Goal: Task Accomplishment & Management: Manage account settings

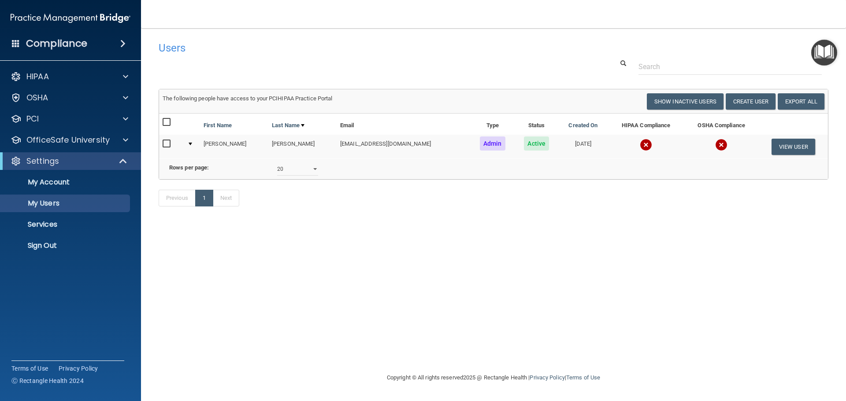
select select "20"
click at [54, 245] on p "Sign Out" at bounding box center [66, 245] width 120 height 9
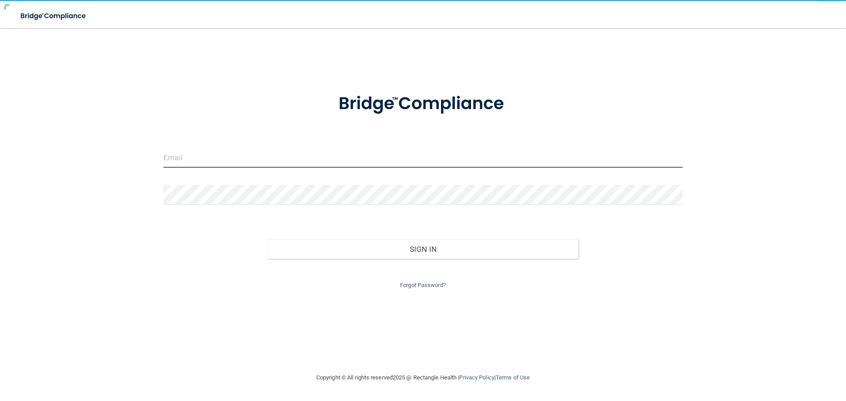
type input "cfletcher@rectanglehealth.com"
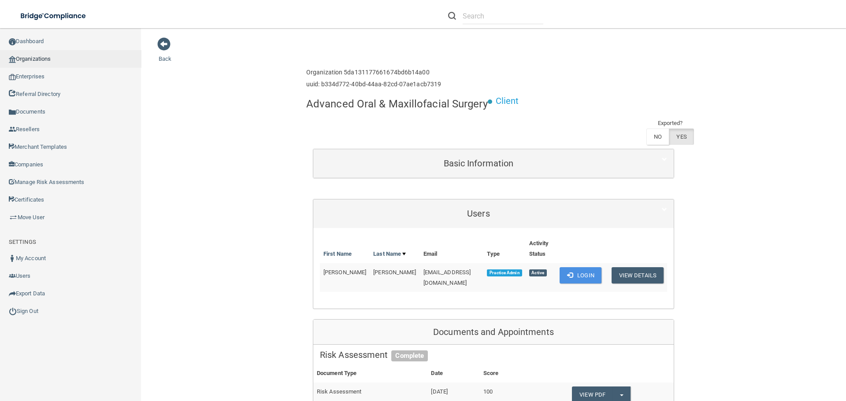
scroll to position [132, 0]
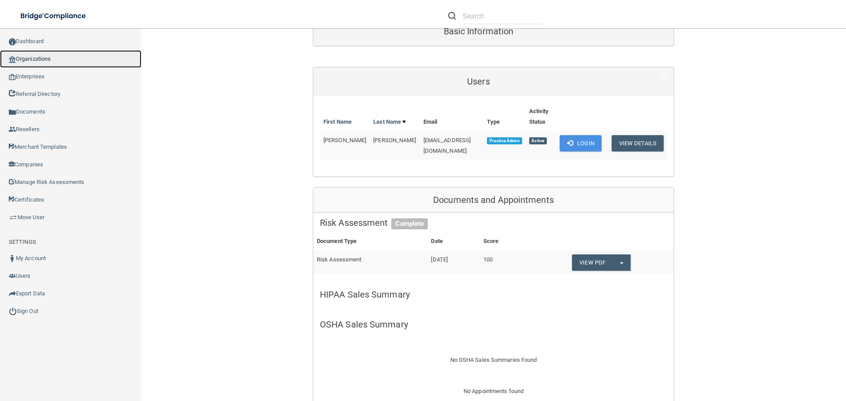
click at [50, 62] on link "Organizations" at bounding box center [70, 59] width 141 height 18
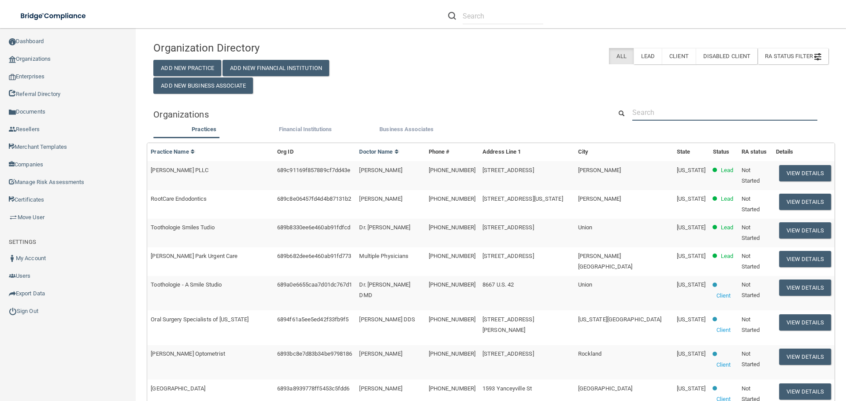
click at [672, 115] on input "text" at bounding box center [724, 112] width 185 height 16
paste input "[PERSON_NAME][EMAIL_ADDRESS][PERSON_NAME][DOMAIN_NAME]"
type input "[PERSON_NAME][EMAIL_ADDRESS][PERSON_NAME][DOMAIN_NAME]"
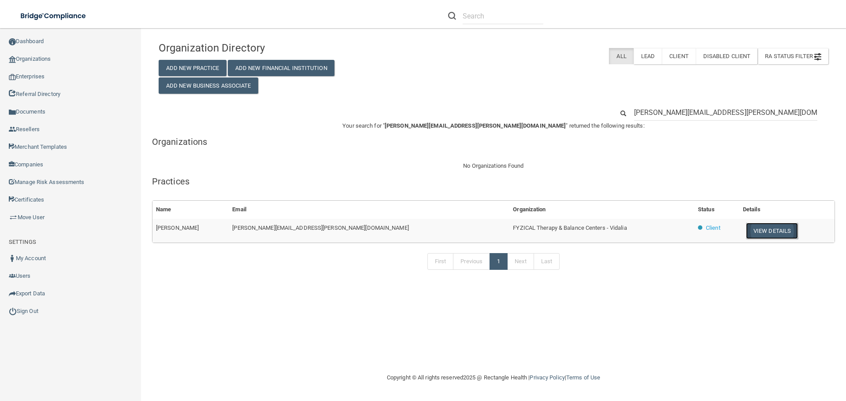
click at [746, 234] on button "View Details" at bounding box center [772, 231] width 52 height 16
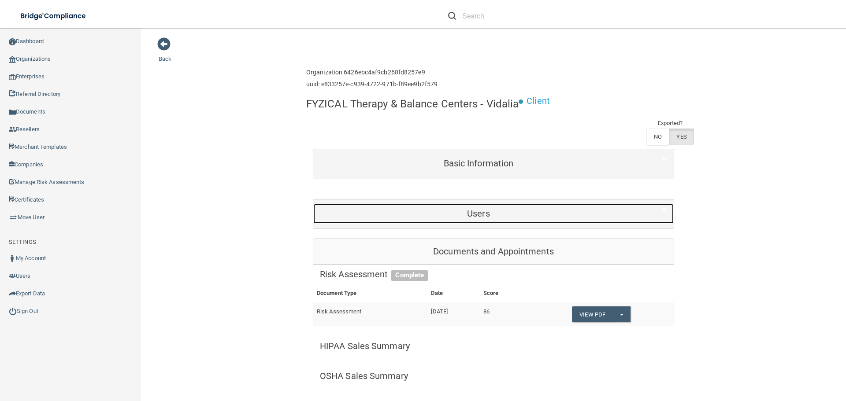
click at [473, 218] on h5 "Users" at bounding box center [478, 214] width 317 height 10
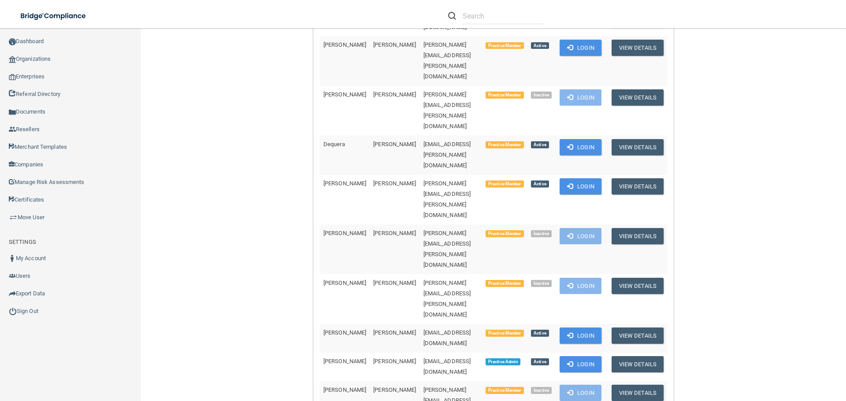
scroll to position [308, 0]
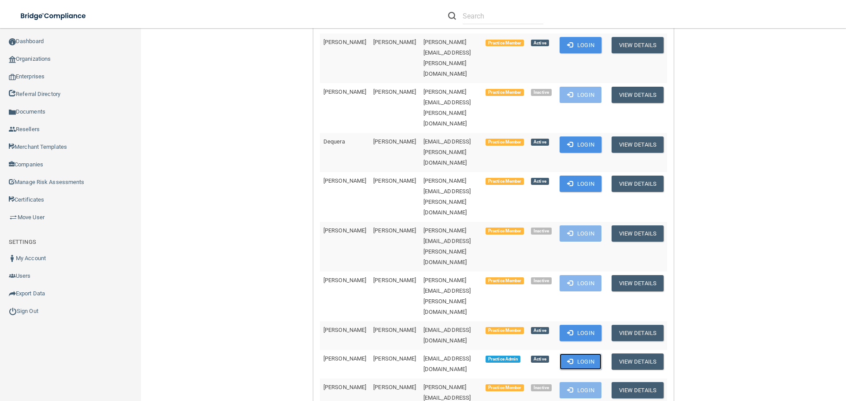
click at [569, 354] on button "Login" at bounding box center [581, 362] width 42 height 16
click at [24, 55] on link "Organizations" at bounding box center [70, 59] width 141 height 18
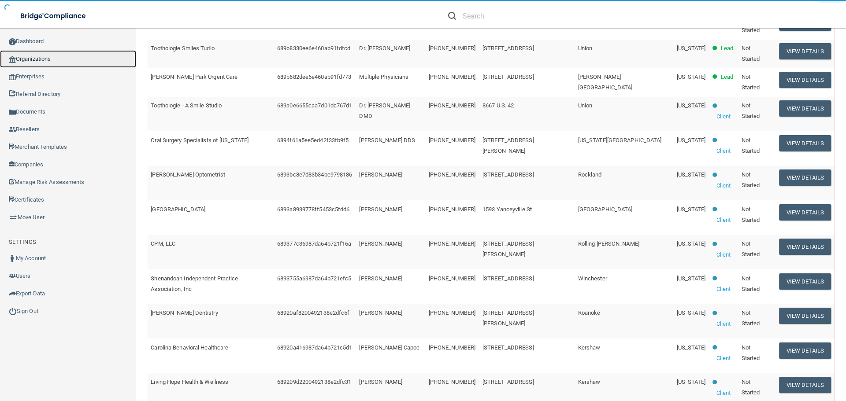
scroll to position [3, 0]
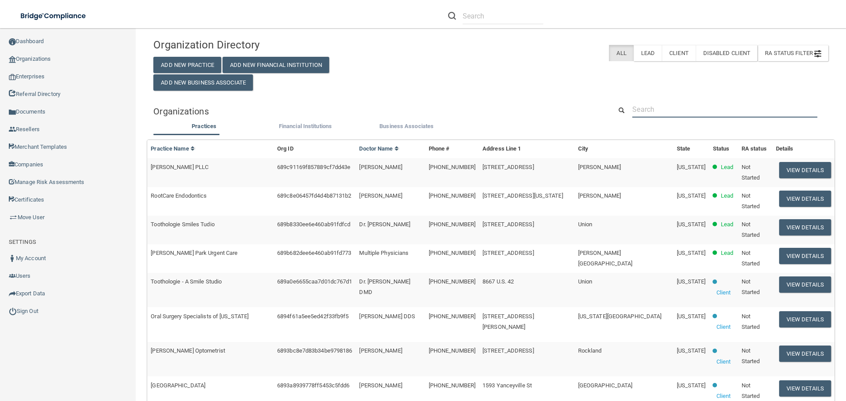
click at [655, 113] on input "text" at bounding box center [724, 109] width 185 height 16
paste input "officemanagerty@texassedationdental.com"
type input "officemanagerty@texassedationdental.com"
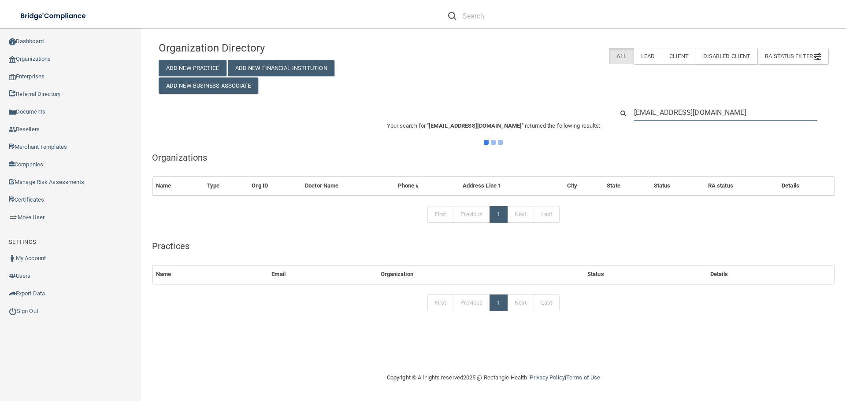
scroll to position [0, 0]
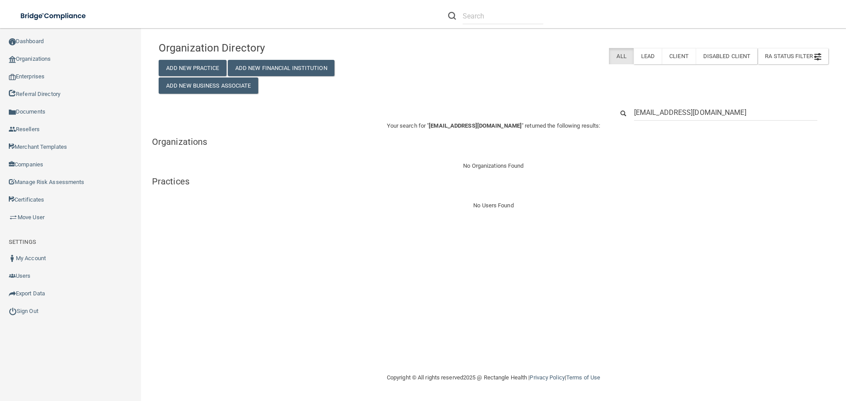
drag, startPoint x: 685, startPoint y: 115, endPoint x: 629, endPoint y: 114, distance: 55.5
click at [629, 114] on div "officemanagerty@texassedationdental.com" at bounding box center [725, 112] width 197 height 16
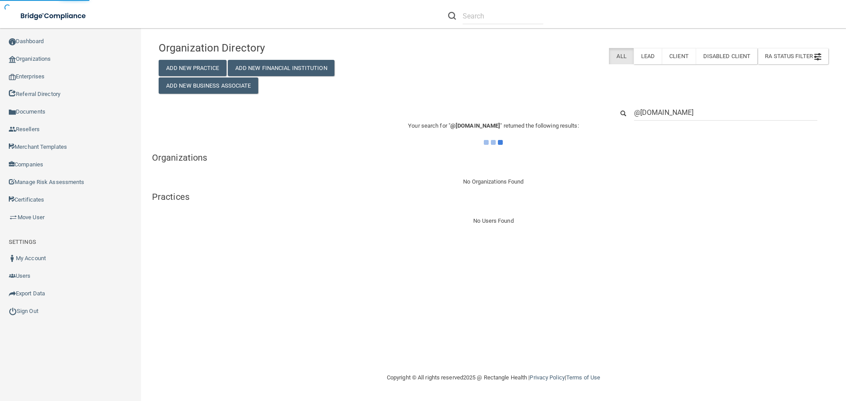
type input "@texassedationdental.com"
click at [592, 76] on div "Organization Directory Add New Practice Add New Financial Institution Add New B…" at bounding box center [493, 65] width 683 height 57
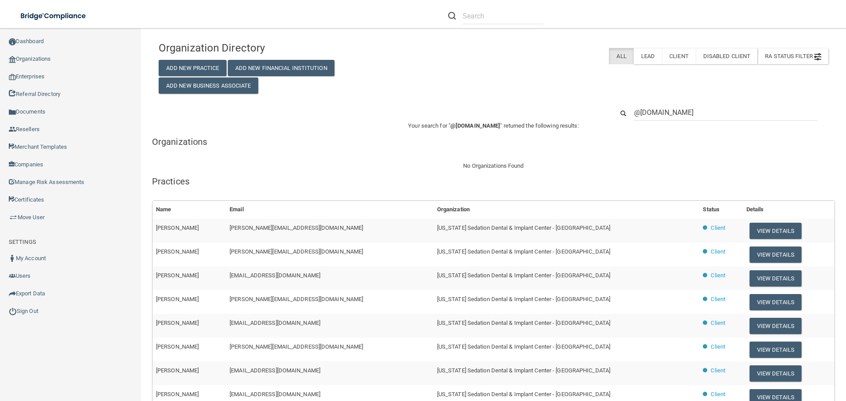
click at [476, 230] on span "Texas Sedation Dental & Implant Center - Longview" at bounding box center [523, 228] width 173 height 7
copy tr "Texas Sedation Dental & Implant Center - Longview"
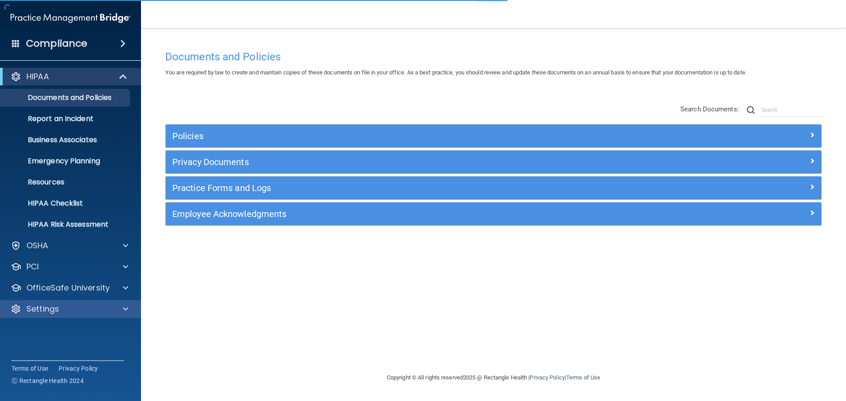
click at [87, 317] on div "Settings" at bounding box center [70, 310] width 141 height 18
click at [116, 305] on div at bounding box center [124, 309] width 22 height 11
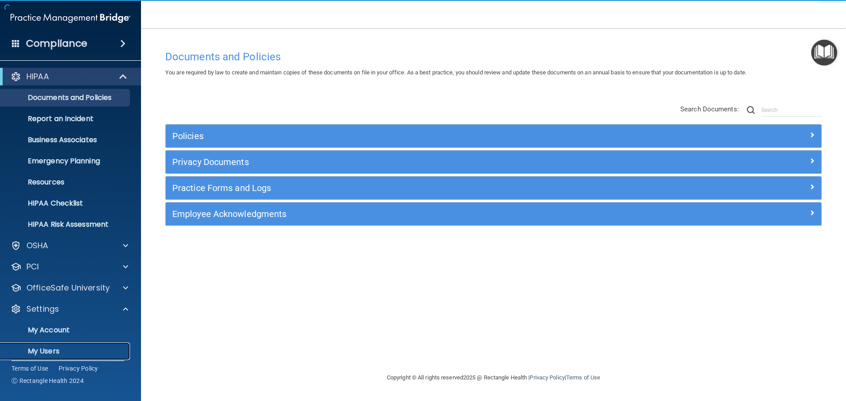
click at [45, 348] on p "My Users" at bounding box center [66, 351] width 120 height 9
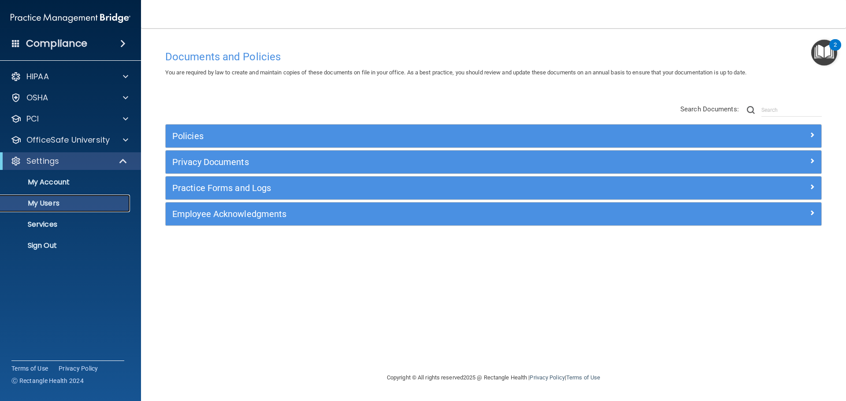
select select "20"
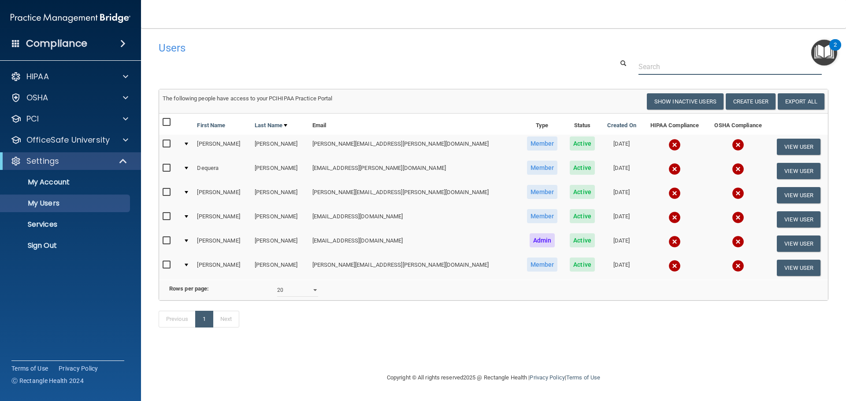
click at [652, 70] on input "text" at bounding box center [729, 67] width 183 height 16
paste input "[PERSON_NAME][EMAIL_ADDRESS][PERSON_NAME][DOMAIN_NAME]"
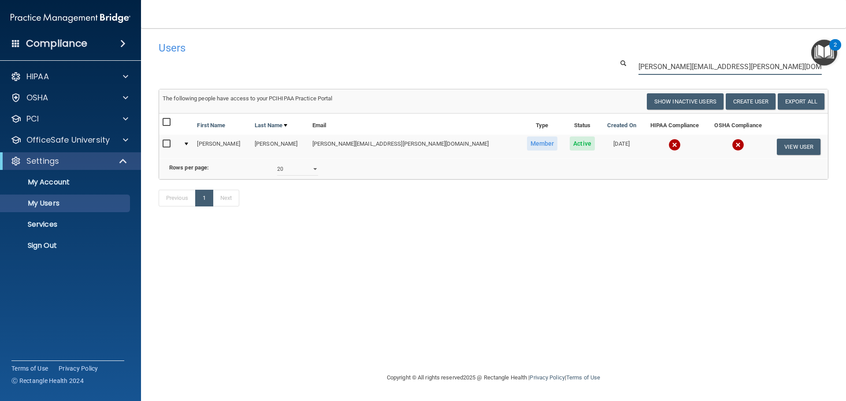
type input "[PERSON_NAME][EMAIL_ADDRESS][PERSON_NAME][DOMAIN_NAME]"
click at [668, 144] on img at bounding box center [674, 145] width 12 height 12
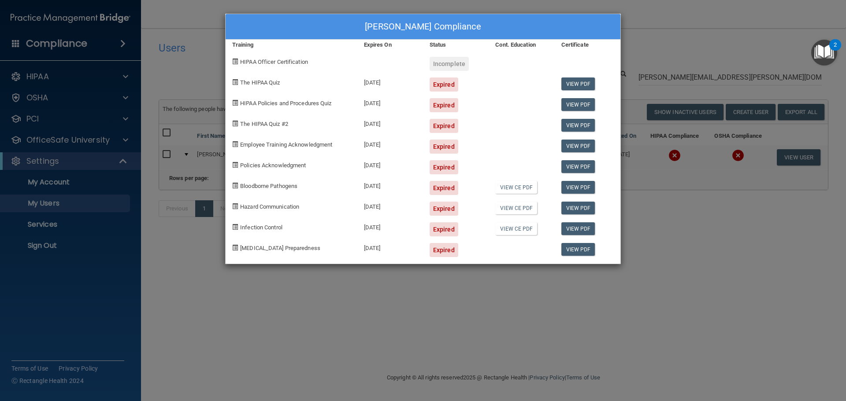
click at [635, 234] on div "[PERSON_NAME] Compliance Training Expires On Status Cont. Education Certificate…" at bounding box center [423, 200] width 846 height 401
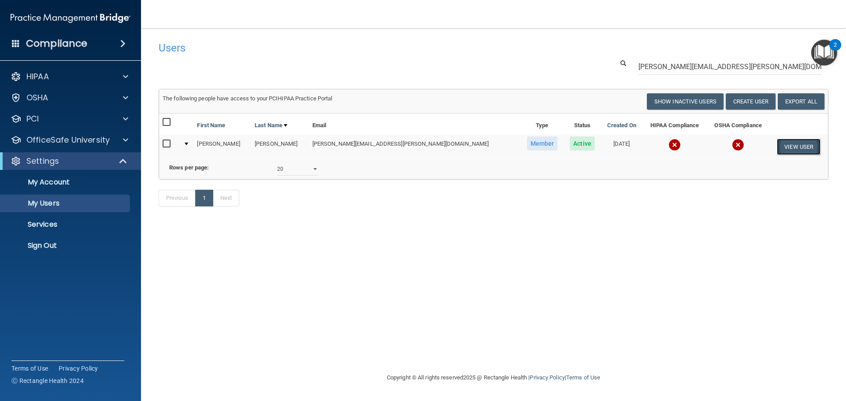
click at [784, 147] on button "View User" at bounding box center [799, 147] width 44 height 16
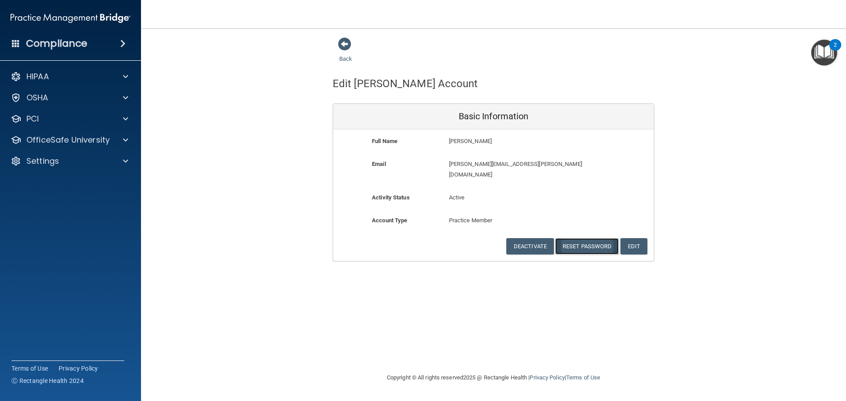
click at [581, 238] on button "Reset Password" at bounding box center [586, 246] width 63 height 16
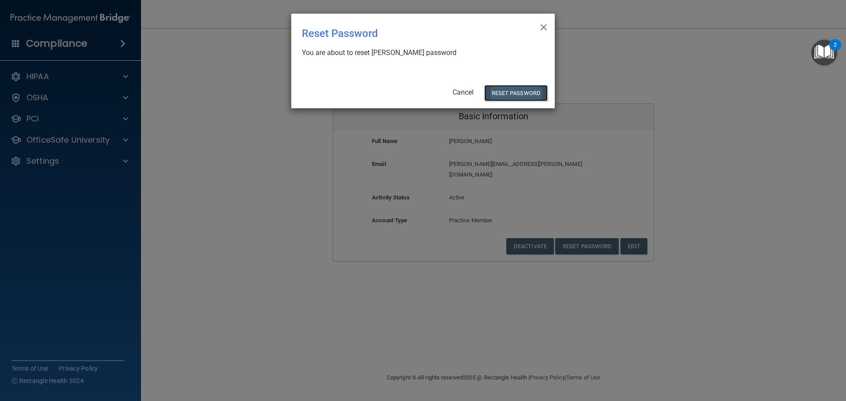
click at [509, 91] on button "Reset Password" at bounding box center [515, 93] width 63 height 16
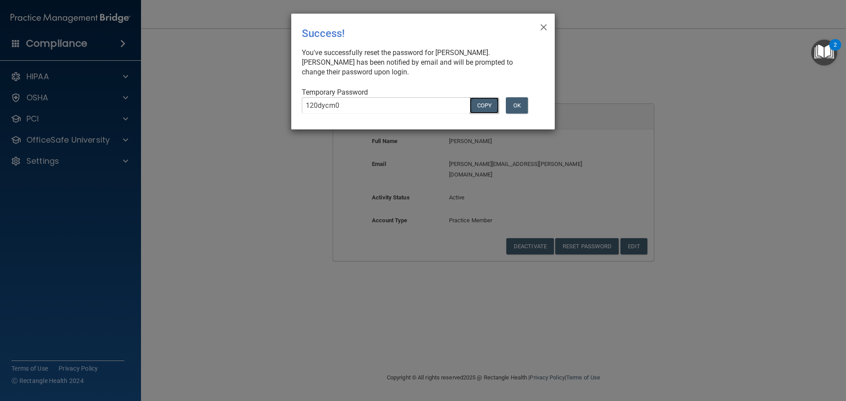
click at [479, 106] on button "COPY" at bounding box center [484, 105] width 29 height 16
click at [514, 105] on button "OK" at bounding box center [517, 105] width 22 height 16
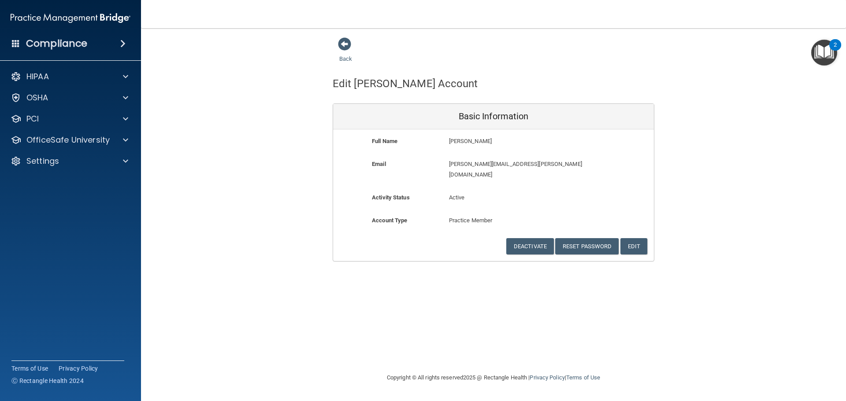
click at [724, 191] on div "Back Edit [PERSON_NAME] Account Basic Information Full Name [PERSON_NAME] Last …" at bounding box center [494, 149] width 670 height 225
drag, startPoint x: 122, startPoint y: 165, endPoint x: 111, endPoint y: 168, distance: 10.9
click at [121, 165] on div at bounding box center [124, 161] width 22 height 11
click at [57, 246] on p "Sign Out" at bounding box center [66, 245] width 120 height 9
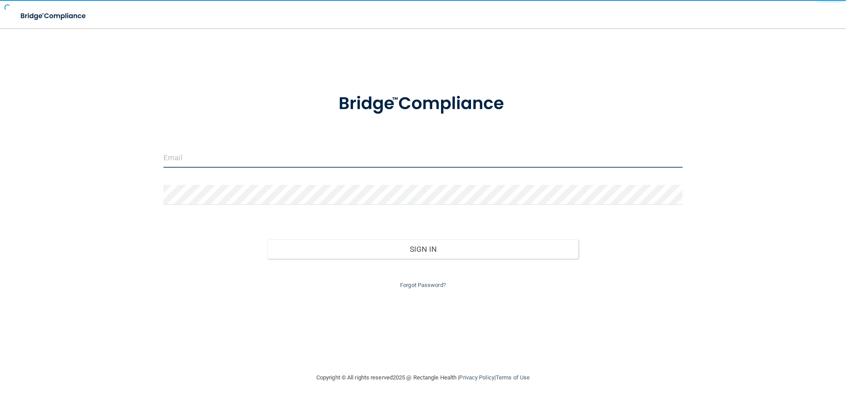
type input "[EMAIL_ADDRESS][DOMAIN_NAME]"
